Goal: Find specific page/section: Find specific page/section

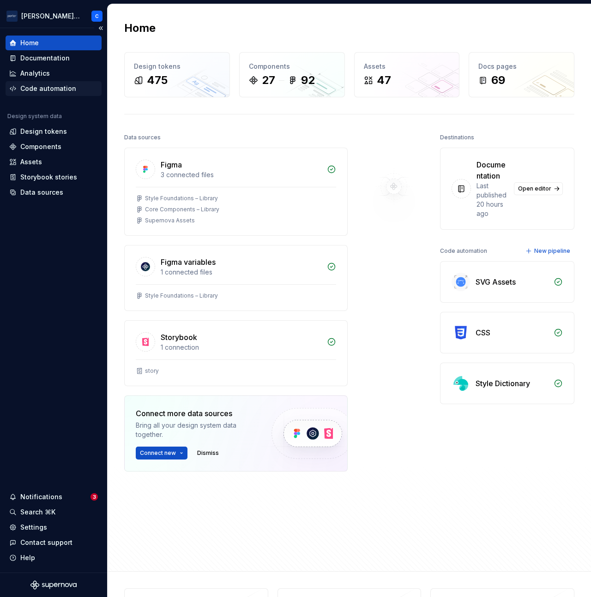
click at [63, 91] on div "Code automation" at bounding box center [48, 88] width 56 height 9
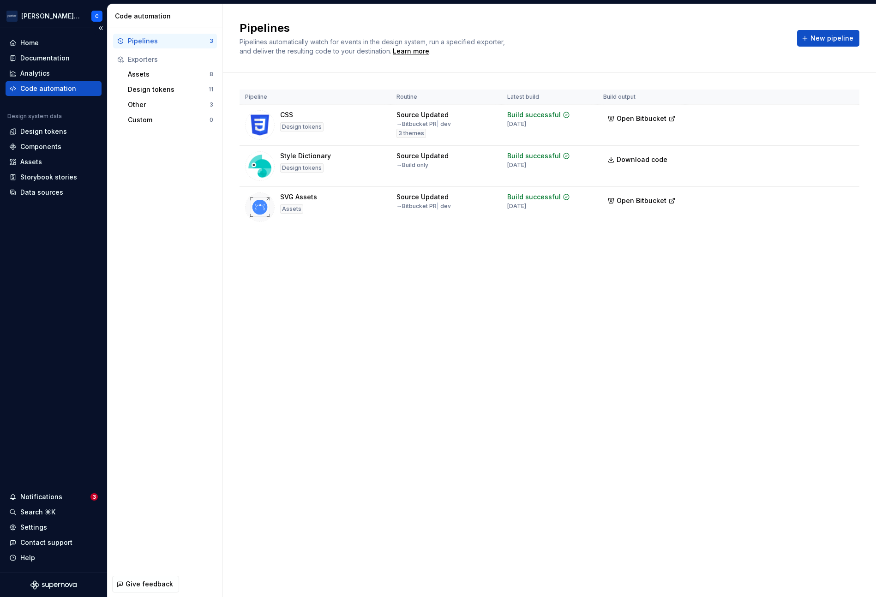
click at [36, 87] on div "Code automation" at bounding box center [48, 88] width 56 height 9
click at [61, 201] on div "Home Documentation Analytics Code automation Design system data Design tokens C…" at bounding box center [53, 300] width 107 height 545
click at [54, 200] on div "Home Documentation Analytics Code automation Design system data Design tokens C…" at bounding box center [53, 300] width 107 height 545
click at [48, 197] on div "Data sources" at bounding box center [54, 192] width 96 height 15
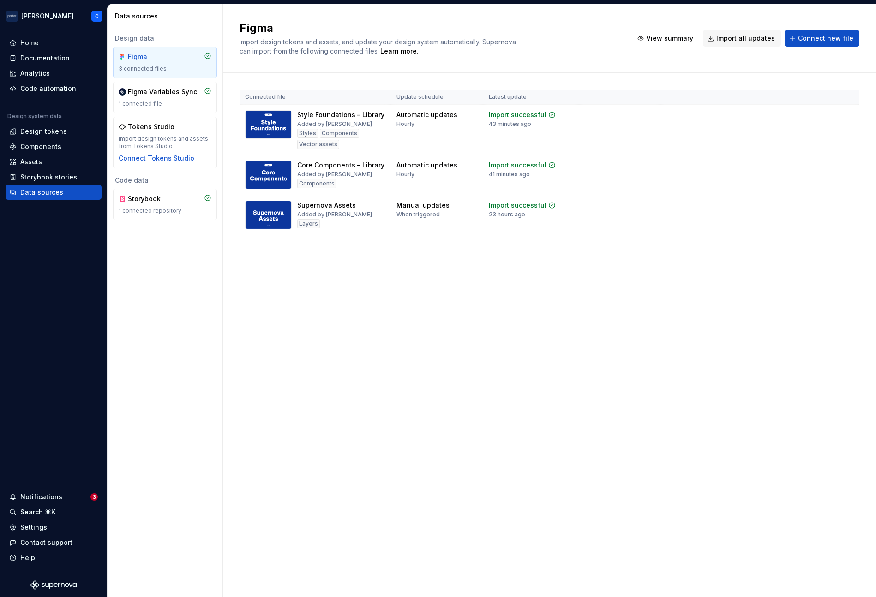
click at [207, 253] on div "Design data Figma 3 connected files Figma Variables Sync 1 connected file Token…" at bounding box center [165, 312] width 115 height 569
